Goal: Task Accomplishment & Management: Manage account settings

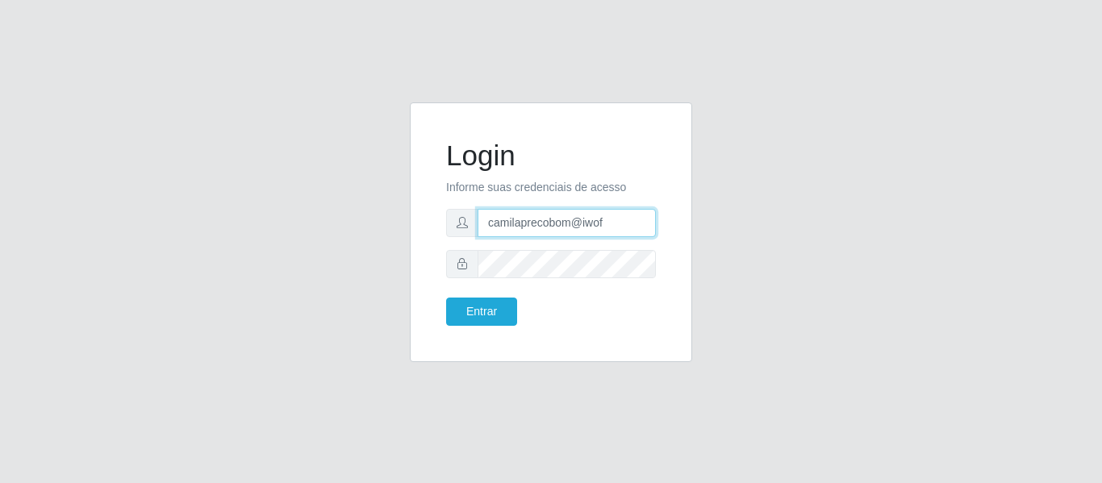
click at [591, 210] on input "camilaprecobom@iwof" at bounding box center [566, 223] width 178 height 28
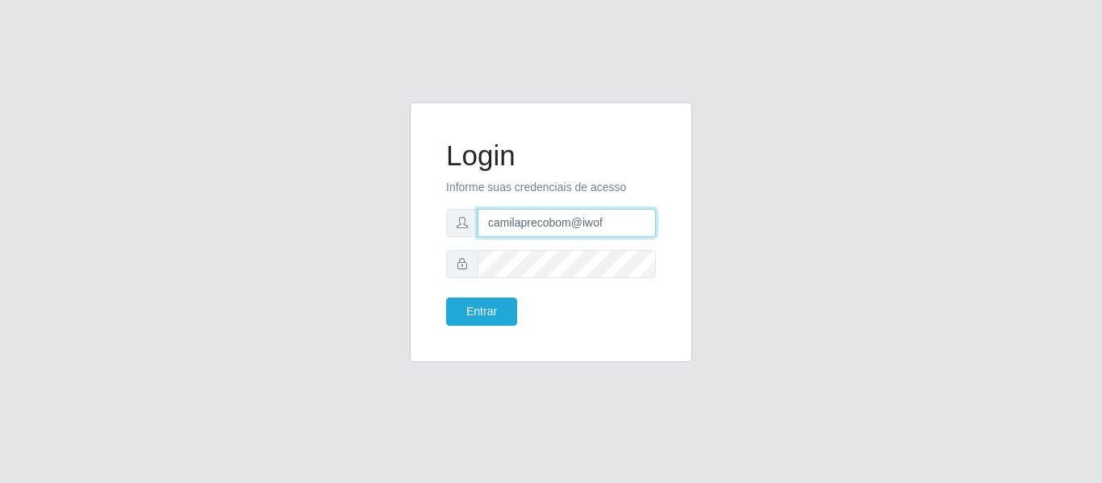
paste input "thiagol@bemais"
type input "thiagol@bemais"
click at [561, 256] on div "Login Informe suas credenciais de acesso thiagol@bemais Entrar" at bounding box center [551, 241] width 306 height 279
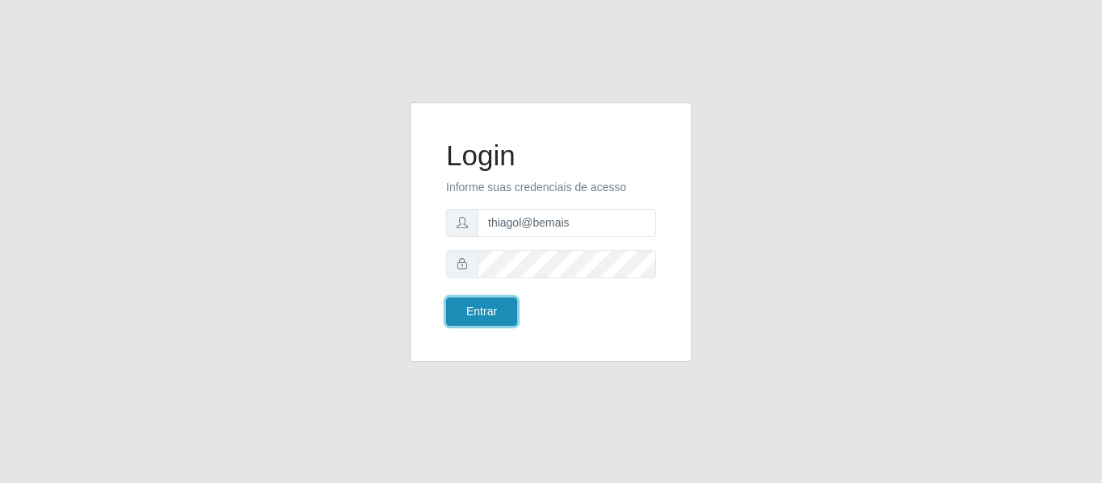
click at [480, 301] on button "Entrar" at bounding box center [481, 312] width 71 height 28
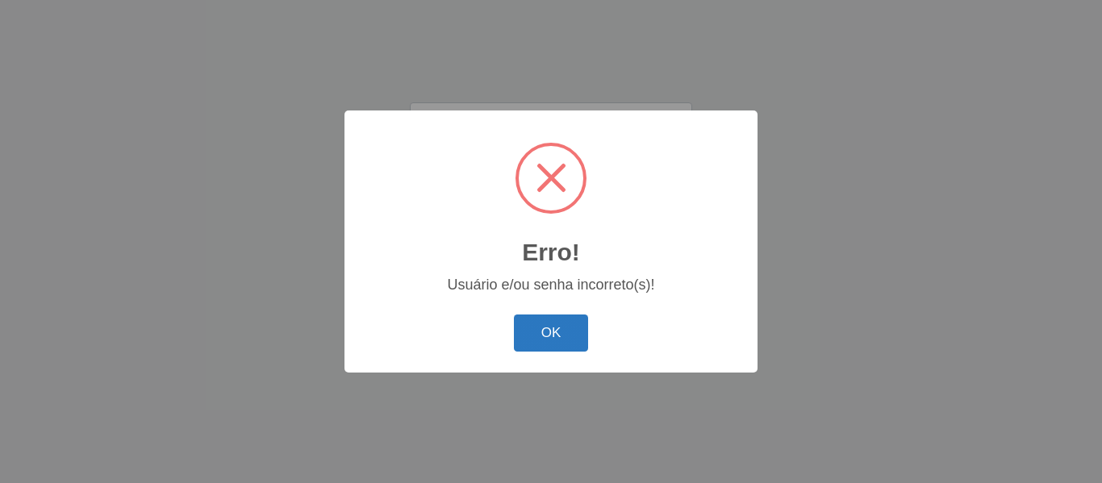
click at [576, 320] on button "OK" at bounding box center [551, 334] width 75 height 38
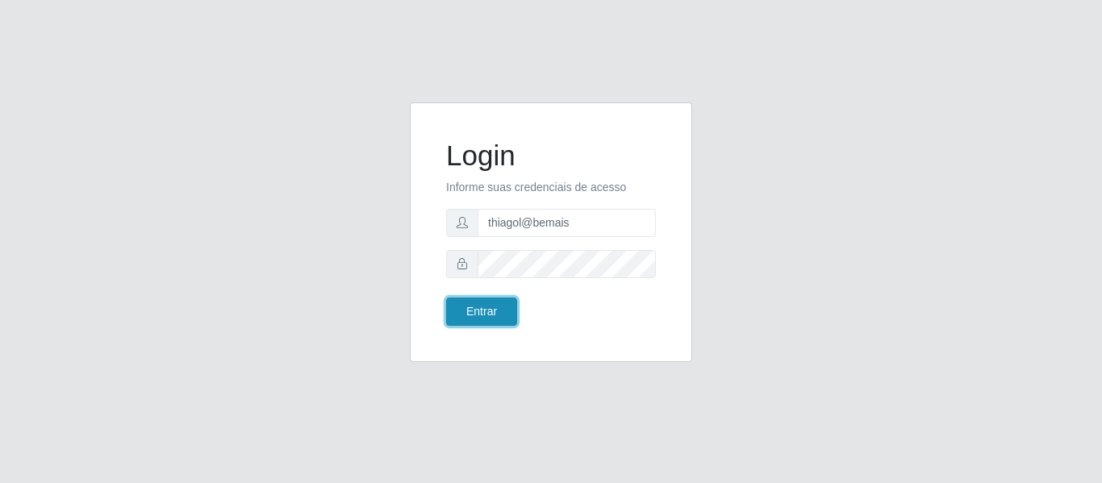
click at [511, 306] on button "Entrar" at bounding box center [481, 312] width 71 height 28
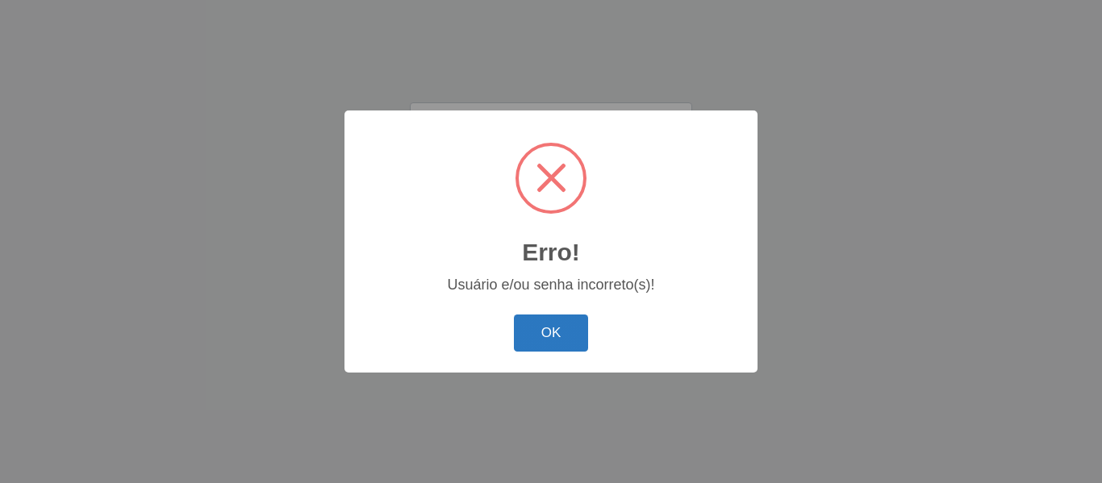
click at [530, 324] on button "OK" at bounding box center [551, 334] width 75 height 38
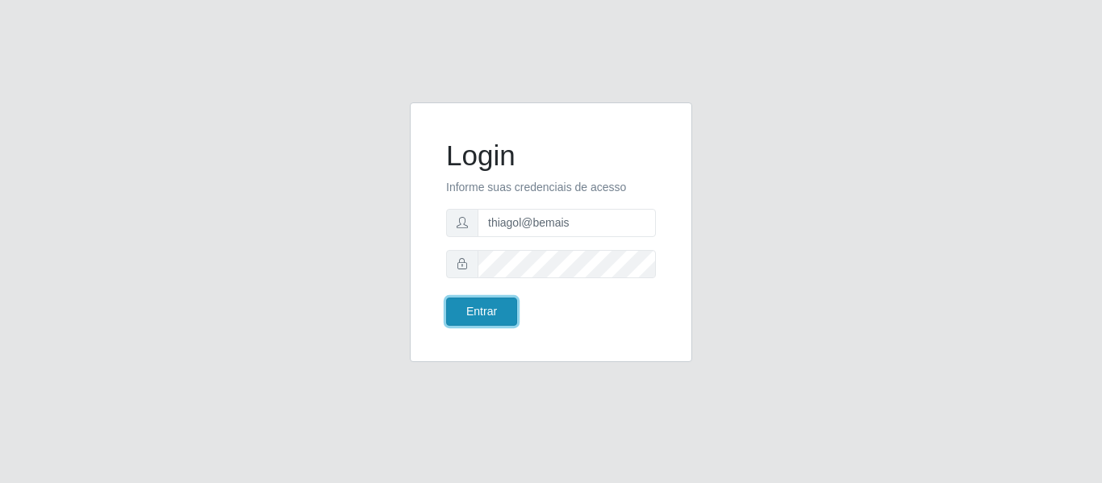
click at [485, 300] on button "Entrar" at bounding box center [481, 312] width 71 height 28
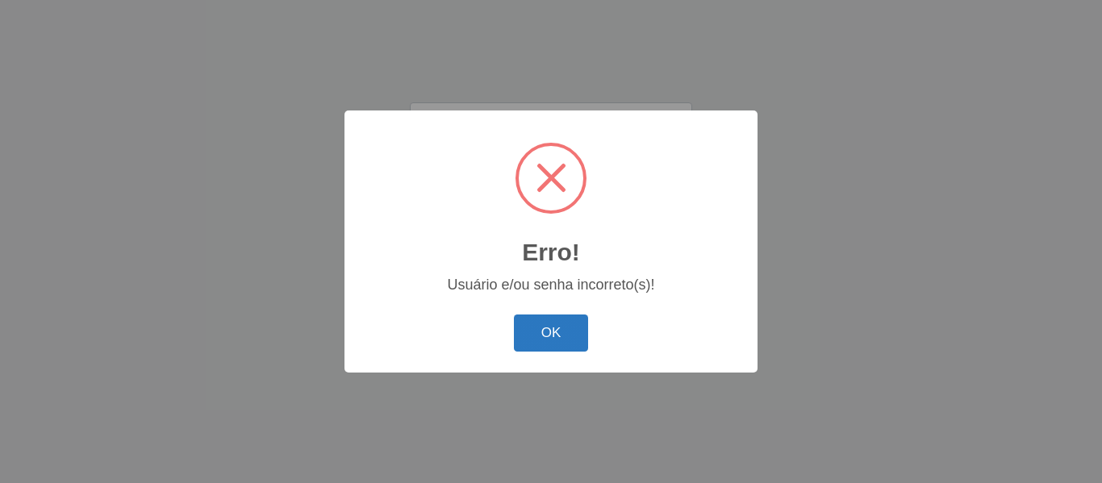
click at [519, 323] on button "OK" at bounding box center [551, 334] width 75 height 38
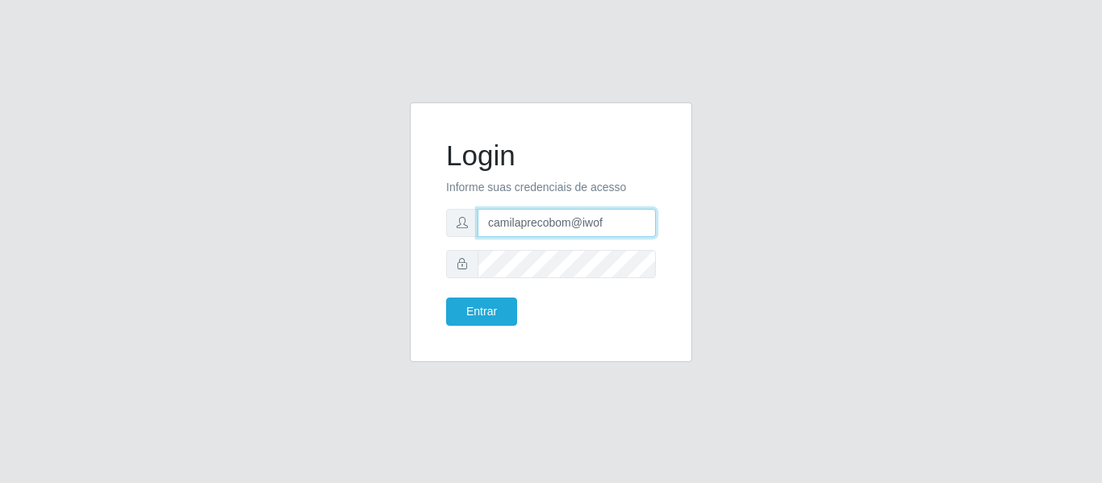
click at [552, 216] on input "camilaprecobom@iwof" at bounding box center [566, 223] width 178 height 28
drag, startPoint x: 460, startPoint y: 229, endPoint x: 540, endPoint y: 219, distance: 81.2
click at [540, 219] on div "camilaprecobom@iwof" at bounding box center [551, 223] width 210 height 28
click at [540, 219] on input "camilaprecobom@iwof" at bounding box center [566, 223] width 178 height 28
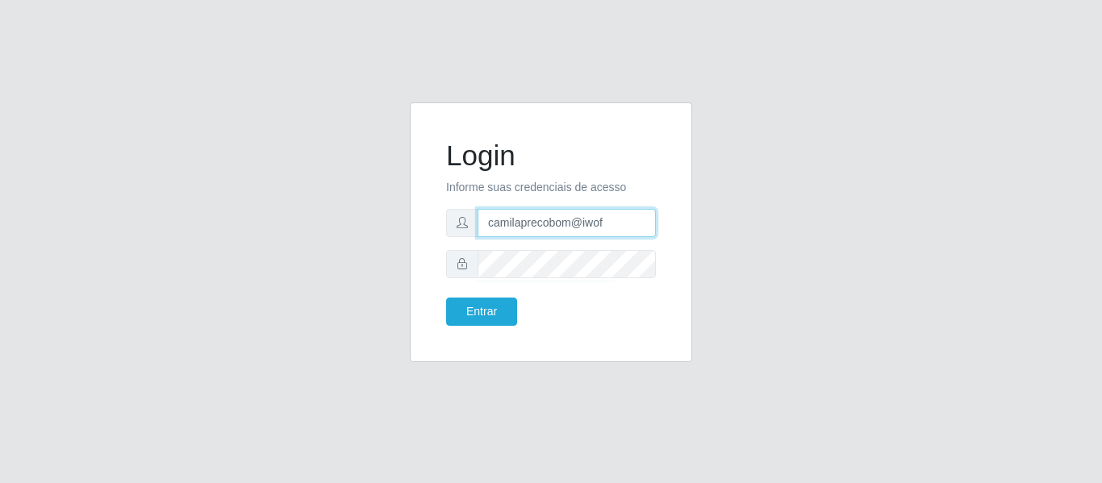
click at [540, 219] on input "camilaprecobom@iwof" at bounding box center [566, 223] width 178 height 28
paste input "thiagol@bemais"
type input "thiagol@bemais"
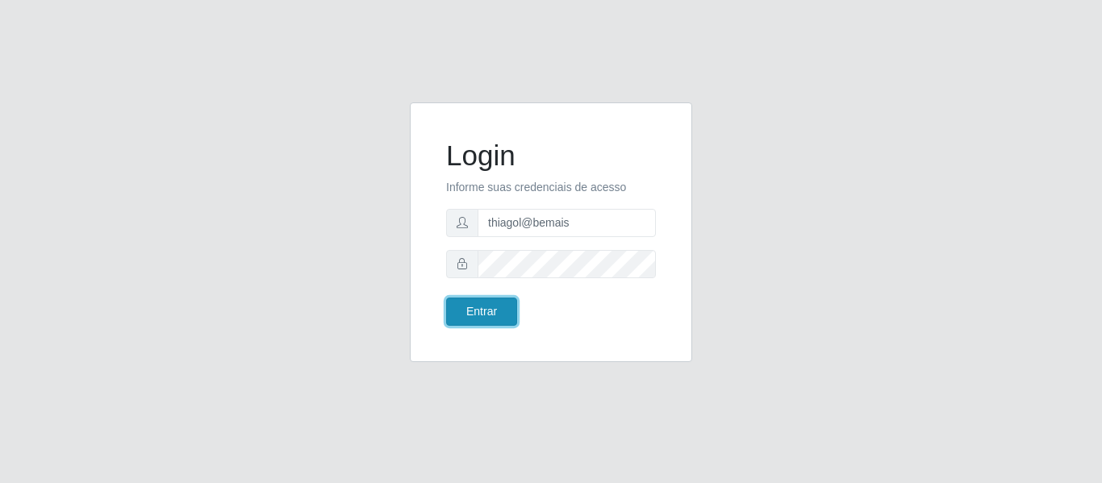
click at [485, 301] on button "Entrar" at bounding box center [481, 312] width 71 height 28
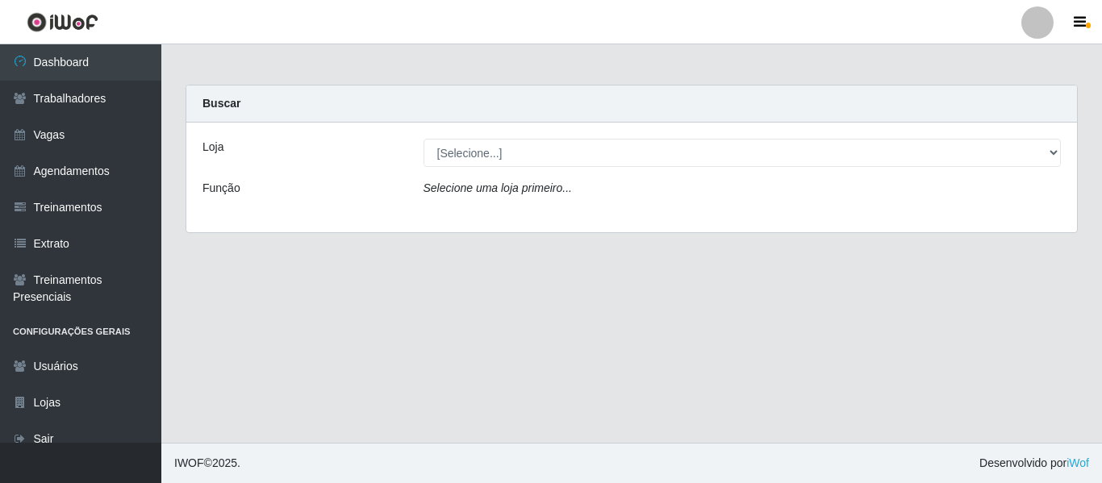
click at [607, 169] on div "Loja [Selecione...] Bemais - Ruy Carneiro Função Selecione uma loja primeiro..." at bounding box center [631, 178] width 890 height 110
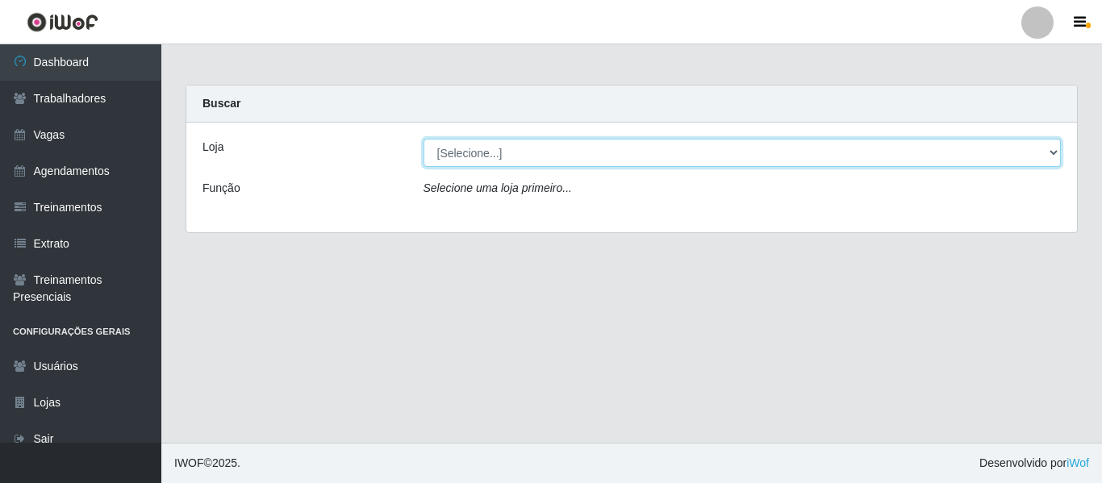
click at [598, 161] on select "[Selecione...] Bemais - Ruy Carneiro" at bounding box center [742, 153] width 638 height 28
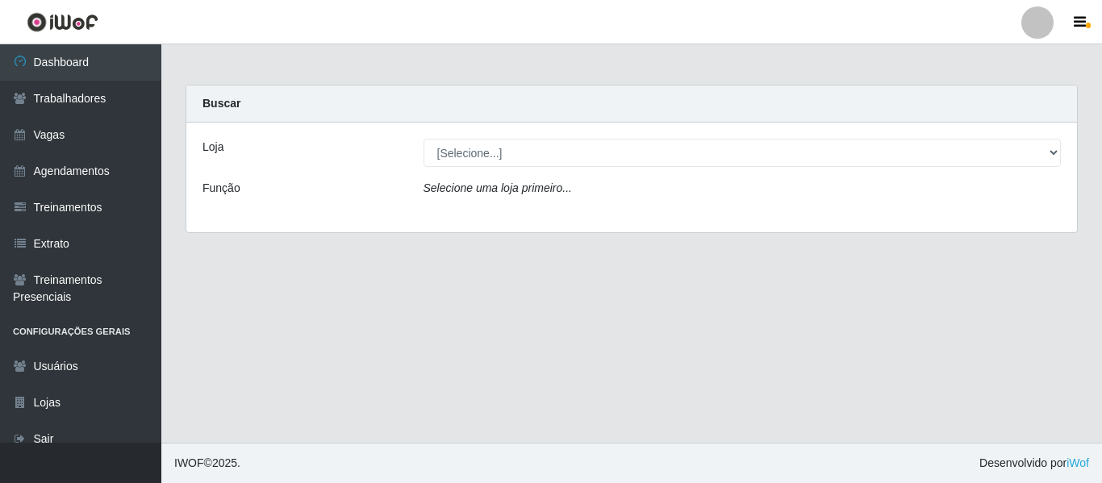
drag, startPoint x: 1038, startPoint y: 2, endPoint x: 1035, endPoint y: 22, distance: 19.6
click at [1035, 22] on li "Perfil Alterar Senha Sair" at bounding box center [1037, 22] width 48 height 40
click at [1035, 22] on div at bounding box center [1037, 22] width 32 height 32
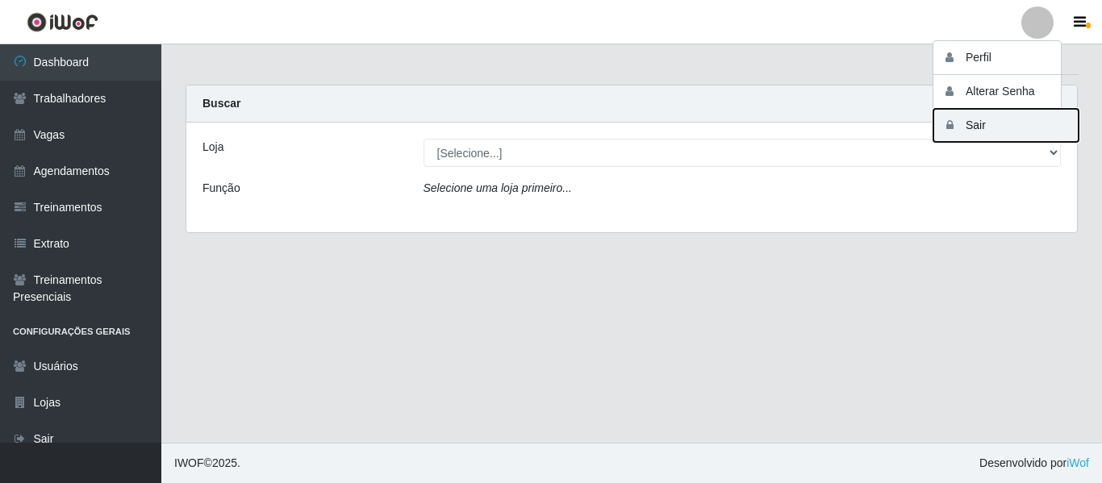
click at [989, 127] on button "Sair" at bounding box center [1005, 125] width 145 height 33
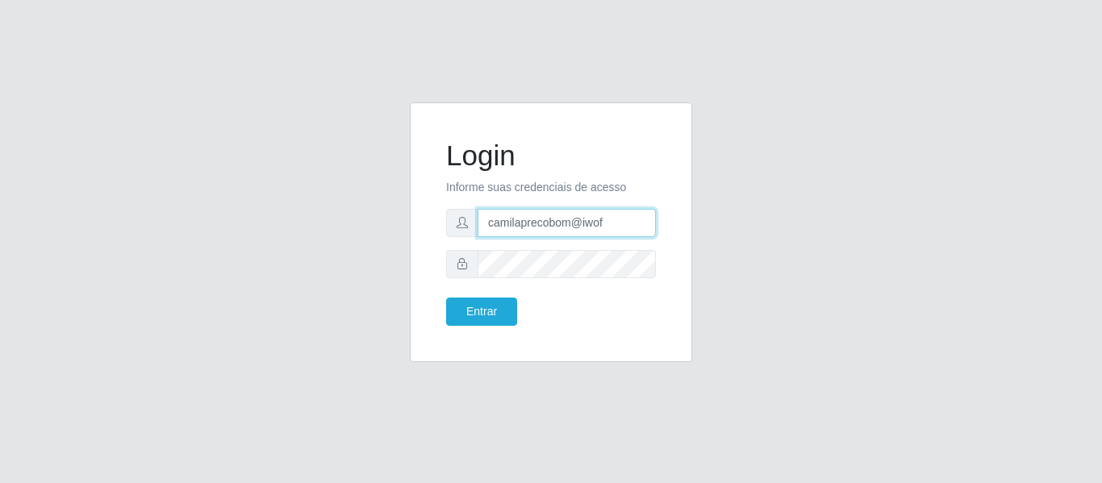
click at [598, 234] on input "camilaprecobom@iwof" at bounding box center [566, 223] width 178 height 28
paste input "karla@bemais"
type input "karla@bemais"
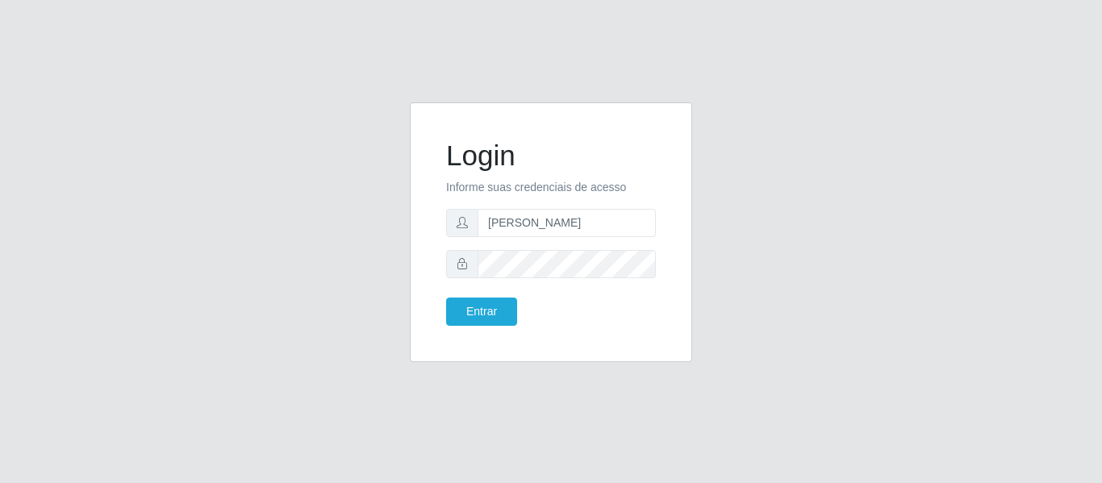
click at [448, 275] on span at bounding box center [462, 264] width 32 height 28
click at [489, 318] on button "Entrar" at bounding box center [481, 312] width 71 height 28
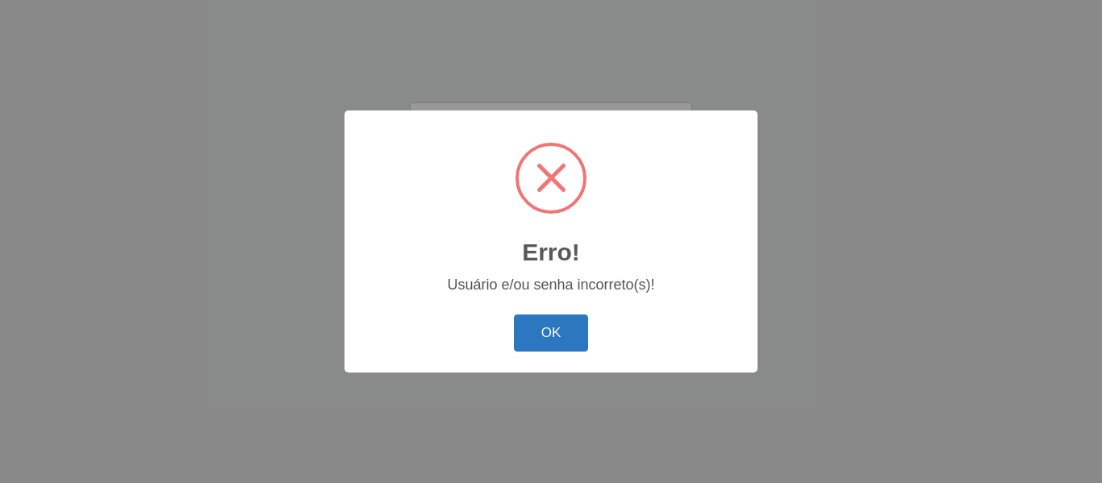
click at [540, 319] on button "OK" at bounding box center [551, 334] width 75 height 38
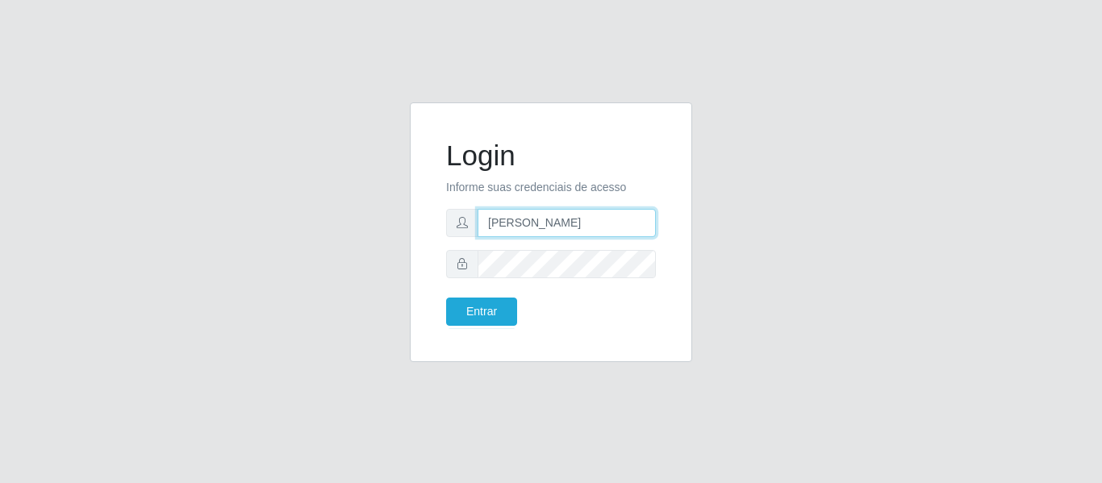
click at [546, 210] on input "karla@bemais" at bounding box center [566, 223] width 178 height 28
click at [313, 197] on div "Login Informe suas credenciais de acesso karla@bemais Entrar" at bounding box center [550, 241] width 919 height 279
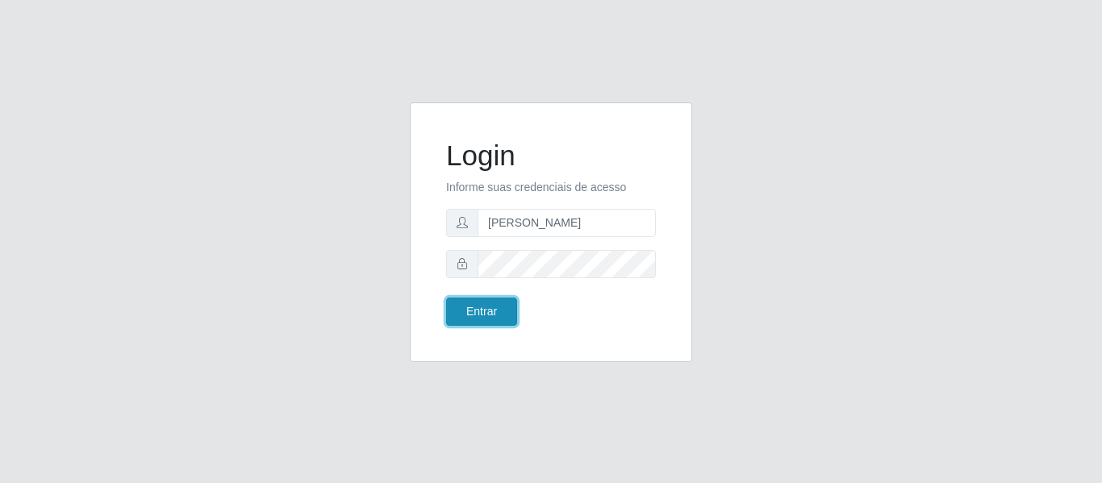
click at [494, 307] on button "Entrar" at bounding box center [481, 312] width 71 height 28
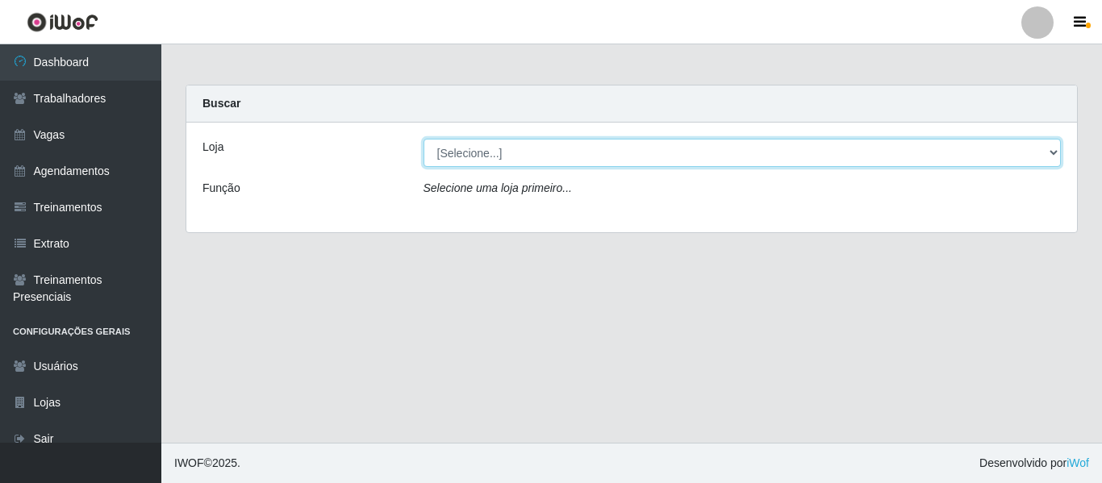
click at [483, 151] on select "[Selecione...] Bemais - Ruy Carneiro" at bounding box center [742, 153] width 638 height 28
select select "230"
click at [423, 139] on select "[Selecione...] Bemais - Ruy Carneiro" at bounding box center [742, 153] width 638 height 28
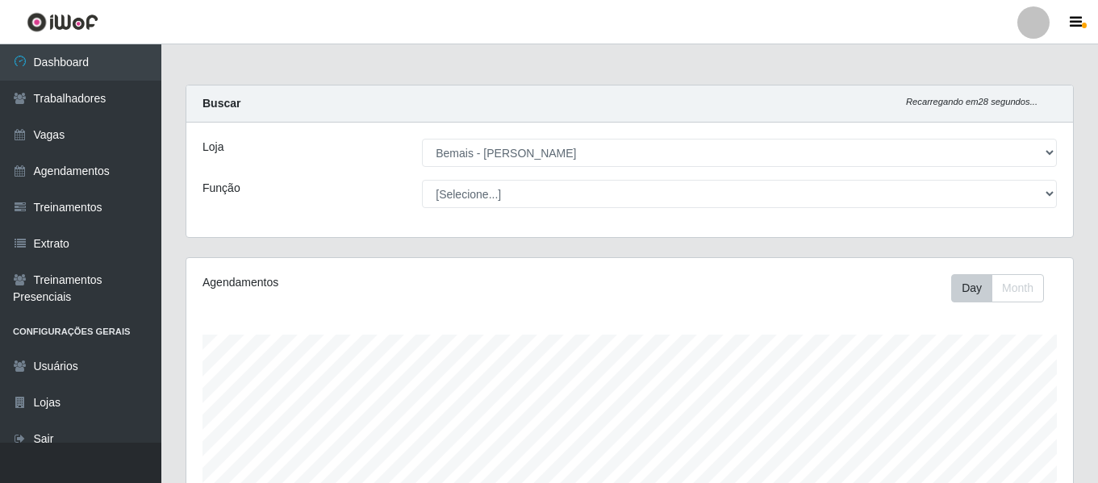
scroll to position [335, 886]
